Goal: Transaction & Acquisition: Purchase product/service

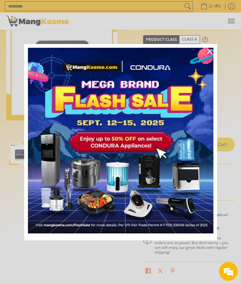
scroll to position [31, 0]
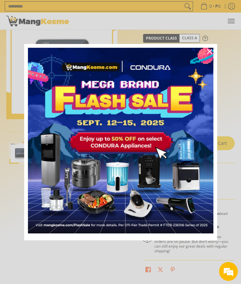
click at [202, 175] on img "Marketing offer form" at bounding box center [120, 140] width 185 height 185
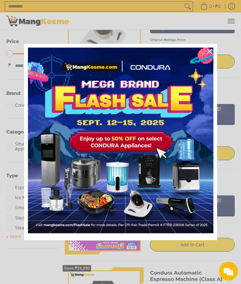
scroll to position [133, 0]
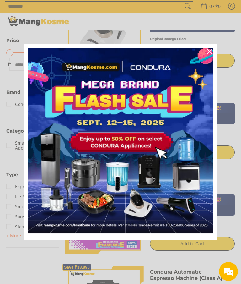
click at [211, 56] on div "Close" at bounding box center [210, 51] width 10 height 10
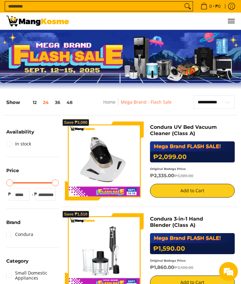
scroll to position [0, 0]
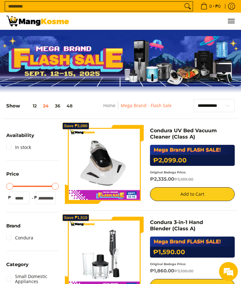
click at [111, 105] on link "Home" at bounding box center [109, 105] width 12 height 6
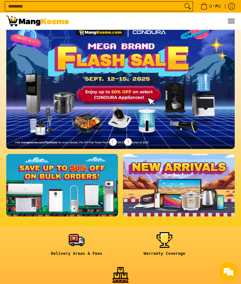
scroll to position [25, 0]
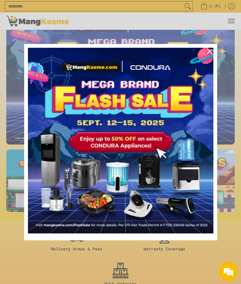
click at [210, 56] on div "Close" at bounding box center [210, 51] width 10 height 10
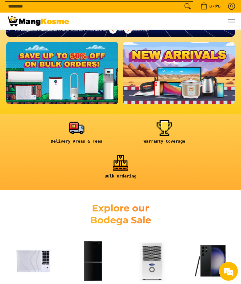
scroll to position [134, 0]
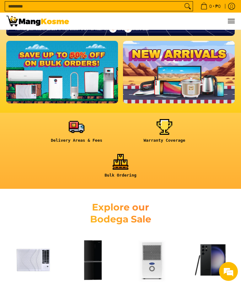
click at [76, 138] on link at bounding box center [77, 133] width 82 height 29
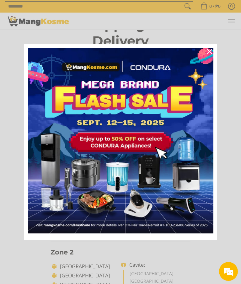
scroll to position [26, 0]
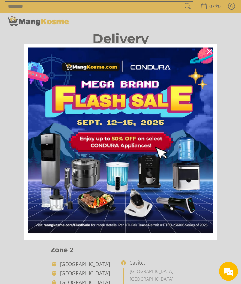
click at [210, 54] on icon "close icon" at bounding box center [209, 51] width 5 height 5
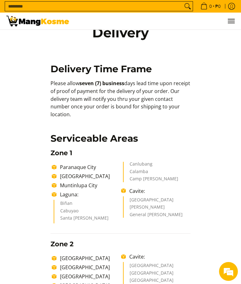
scroll to position [0, 0]
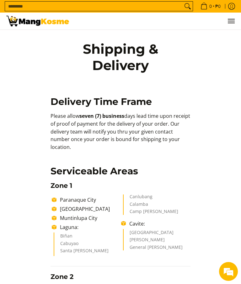
click at [17, 7] on input "Search..." at bounding box center [94, 6] width 178 height 9
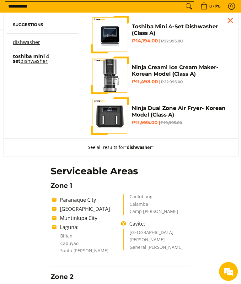
type input "**********"
click at [187, 9] on icon "Search" at bounding box center [189, 6] width 10 height 9
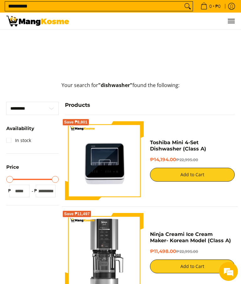
scroll to position [99, 0]
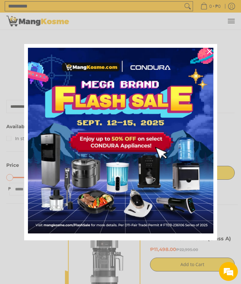
click at [214, 56] on div "Close" at bounding box center [210, 51] width 10 height 10
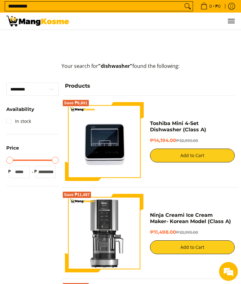
scroll to position [115, 0]
click at [175, 133] on link "Toshiba Mini 4-Set Dishwasher (Class A)" at bounding box center [178, 127] width 56 height 12
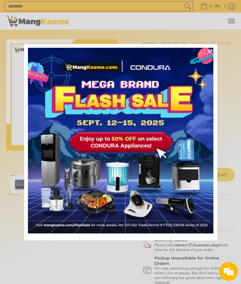
click at [209, 52] on icon "close icon" at bounding box center [209, 51] width 5 height 5
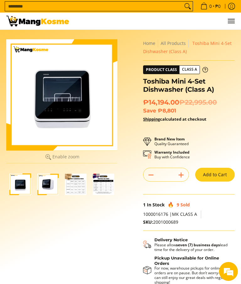
click at [19, 187] on img "Toshiba Mini 4-Set Dishwasher (Class A)-1" at bounding box center [20, 184] width 22 height 22
click at [46, 184] on img "Toshiba Mini 4-Set Dishwasher (Class A)-2" at bounding box center [48, 184] width 22 height 22
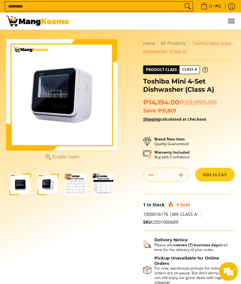
click at [75, 182] on img "Toshiba Mini 4-Set Dishwasher (Class A)-3" at bounding box center [76, 184] width 22 height 22
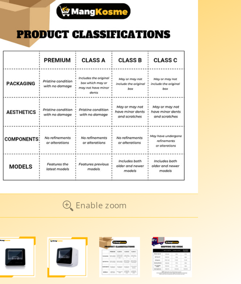
click at [94, 173] on img "Toshiba Mini 4-Set Dishwasher (Class A)-4" at bounding box center [104, 184] width 22 height 22
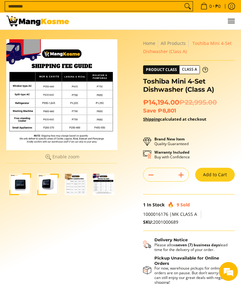
click at [207, 67] on icon at bounding box center [205, 70] width 6 height 6
click at [219, 171] on button "Add to Cart" at bounding box center [215, 175] width 40 height 14
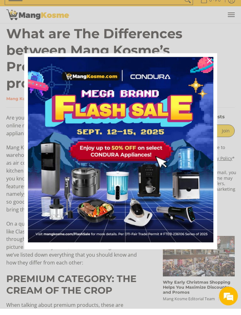
scroll to position [170, 0]
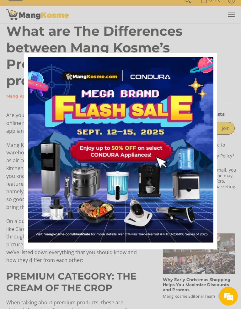
click at [209, 65] on icon "close icon" at bounding box center [209, 67] width 5 height 5
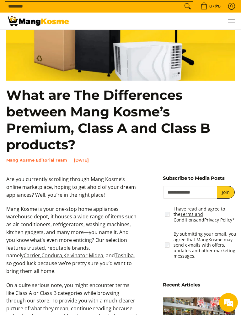
scroll to position [112, 0]
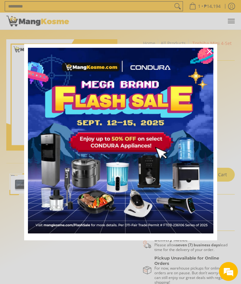
click at [211, 51] on icon "close icon" at bounding box center [209, 51] width 5 height 5
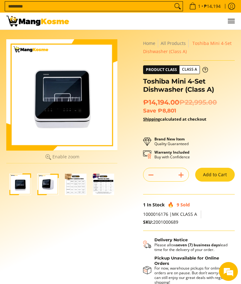
click at [232, 21] on span "Menu" at bounding box center [231, 21] width 8 height 0
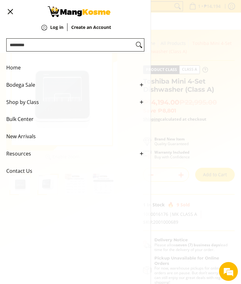
click at [106, 25] on strong "Create an Account" at bounding box center [91, 27] width 40 height 6
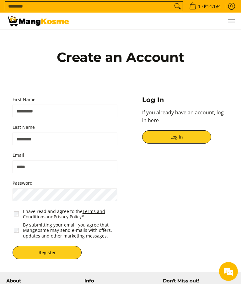
click at [19, 115] on input "First Name" at bounding box center [65, 111] width 105 height 13
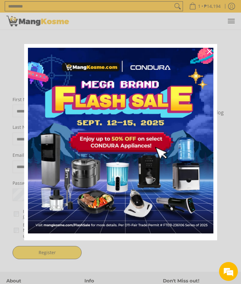
click at [206, 52] on div "Close" at bounding box center [210, 51] width 10 height 10
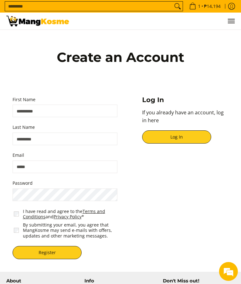
click at [21, 115] on input "First Name" at bounding box center [65, 111] width 105 height 13
type input "**********"
type input "******"
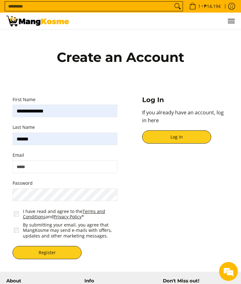
click at [20, 166] on input "Email" at bounding box center [65, 166] width 105 height 13
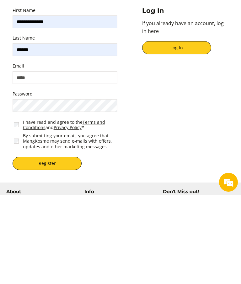
type input "**********"
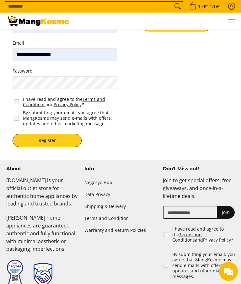
scroll to position [112, 0]
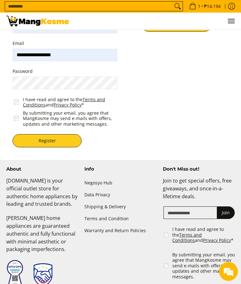
click at [42, 142] on button "Register" at bounding box center [47, 140] width 69 height 13
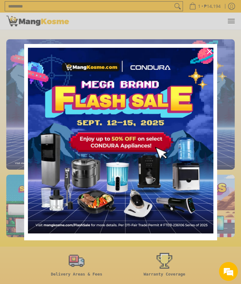
click at [209, 56] on div "Close" at bounding box center [210, 51] width 10 height 10
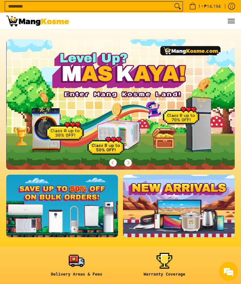
scroll to position [0, 228]
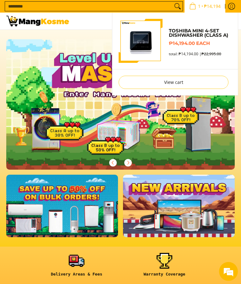
click at [181, 85] on link "View cart" at bounding box center [174, 82] width 110 height 13
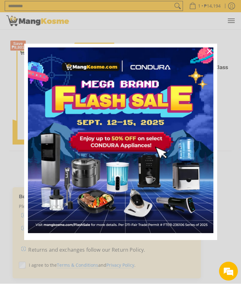
scroll to position [63, 0]
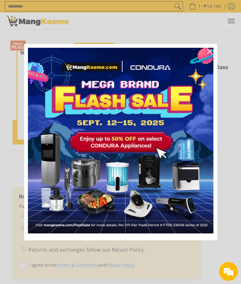
click at [210, 54] on icon "close icon" at bounding box center [209, 51] width 5 height 5
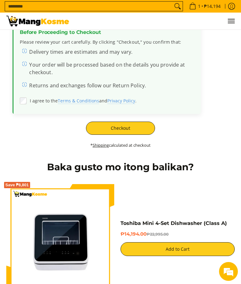
scroll to position [221, 0]
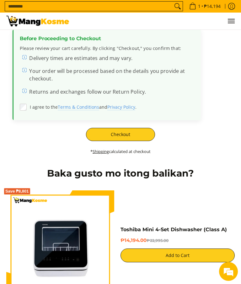
click at [140, 133] on button "Checkout" at bounding box center [120, 134] width 69 height 13
